Goal: Transaction & Acquisition: Book appointment/travel/reservation

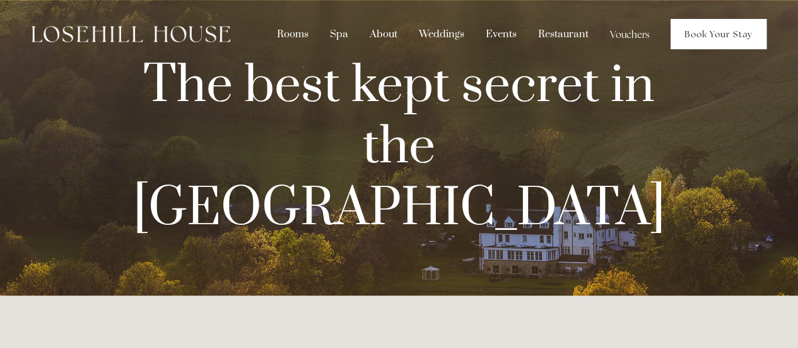
click at [708, 36] on link "Book Your Stay" at bounding box center [719, 34] width 96 height 30
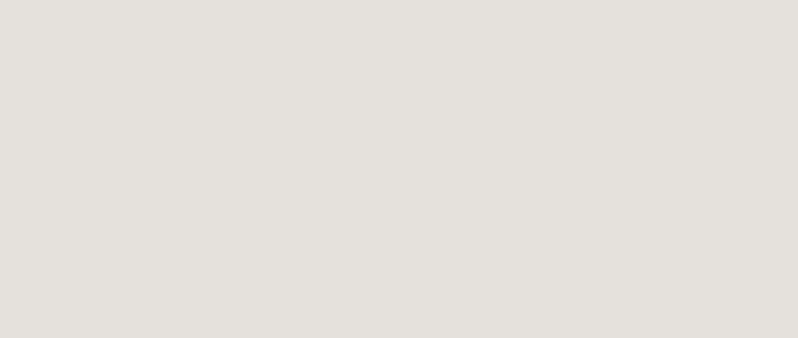
scroll to position [105, 0]
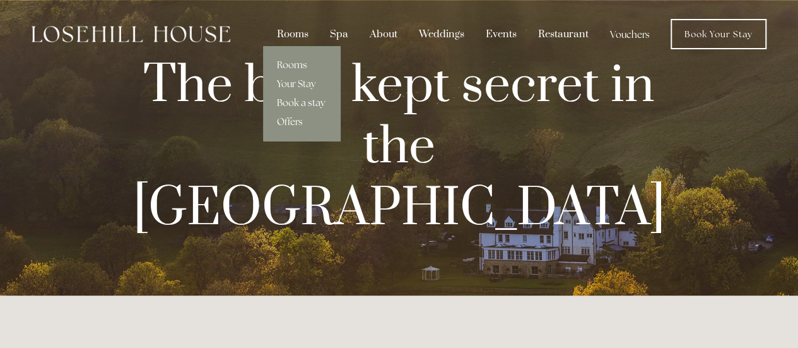
click at [302, 100] on link "Book a stay" at bounding box center [301, 102] width 77 height 19
